Goal: Use online tool/utility: Utilize a website feature to perform a specific function

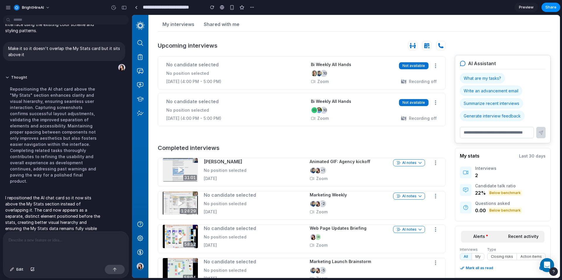
click at [502, 132] on input "text" at bounding box center [497, 132] width 74 height 11
click at [497, 117] on button "Generate interview feedback" at bounding box center [492, 116] width 64 height 10
type input "**********"
click at [545, 131] on button "submit" at bounding box center [540, 131] width 9 height 11
click at [542, 134] on icon "submit" at bounding box center [541, 132] width 5 height 5
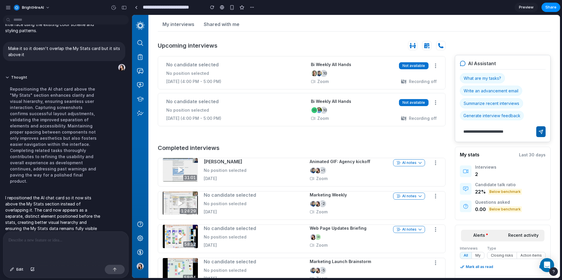
click at [542, 134] on icon "submit" at bounding box center [541, 132] width 5 height 5
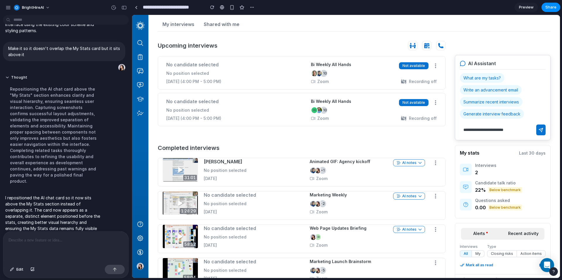
click at [78, 241] on p at bounding box center [65, 240] width 115 height 7
